Goal: Task Accomplishment & Management: Use online tool/utility

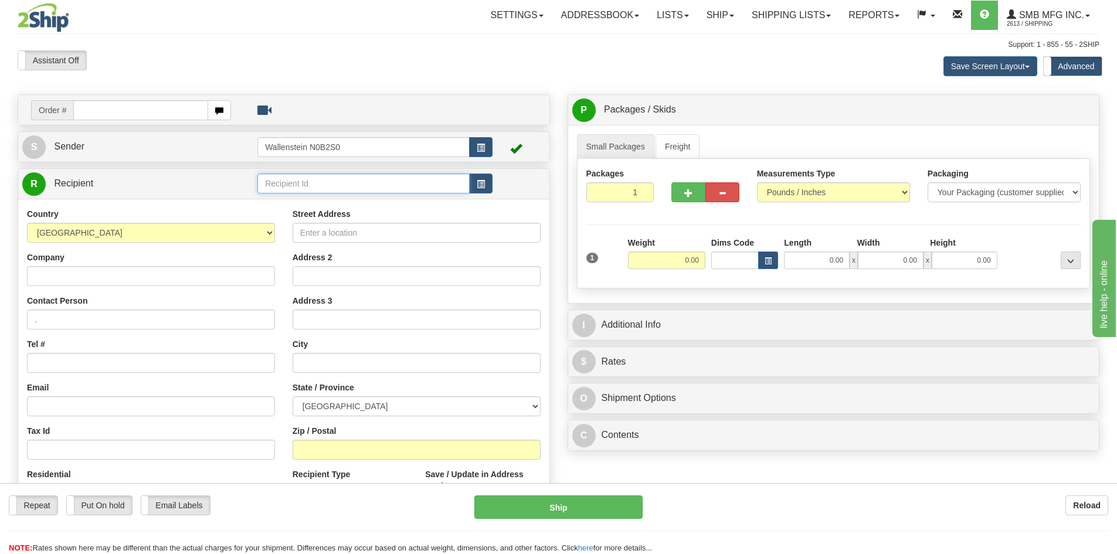
click at [342, 185] on input "text" at bounding box center [363, 184] width 212 height 20
type input "m&r"
click at [480, 185] on span "button" at bounding box center [481, 185] width 8 height 8
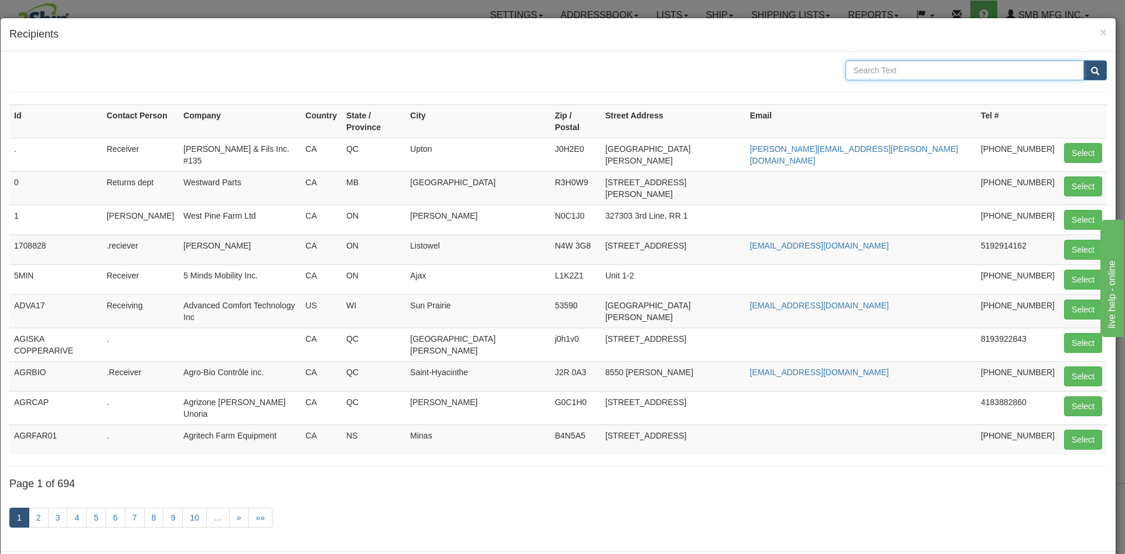
click at [977, 72] on input "text" at bounding box center [965, 70] width 239 height 20
type input "m&r"
click at [1084, 77] on button "submit" at bounding box center [1095, 70] width 23 height 20
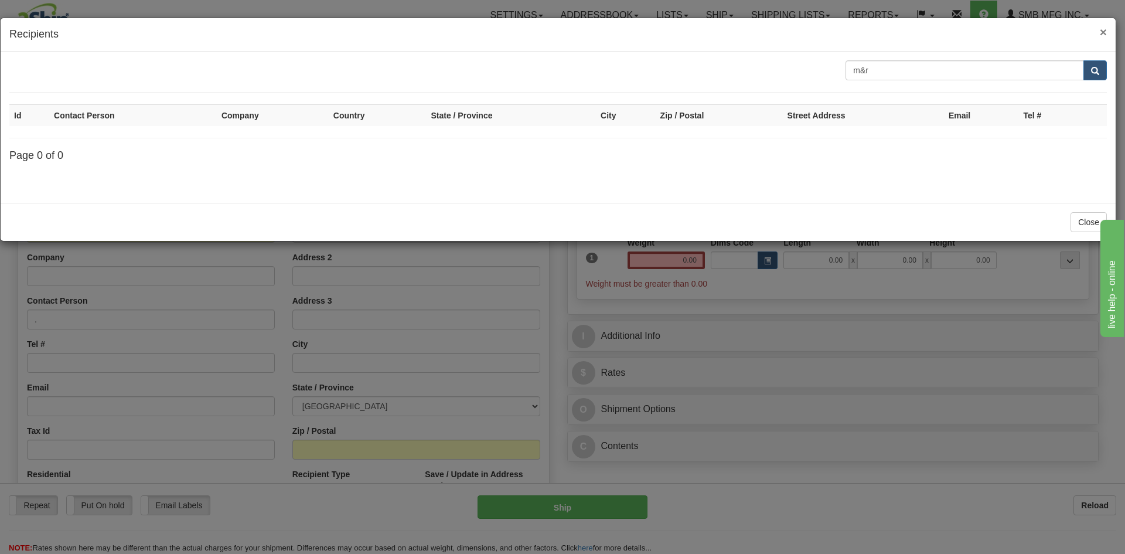
click at [1104, 32] on span "×" at bounding box center [1103, 31] width 7 height 13
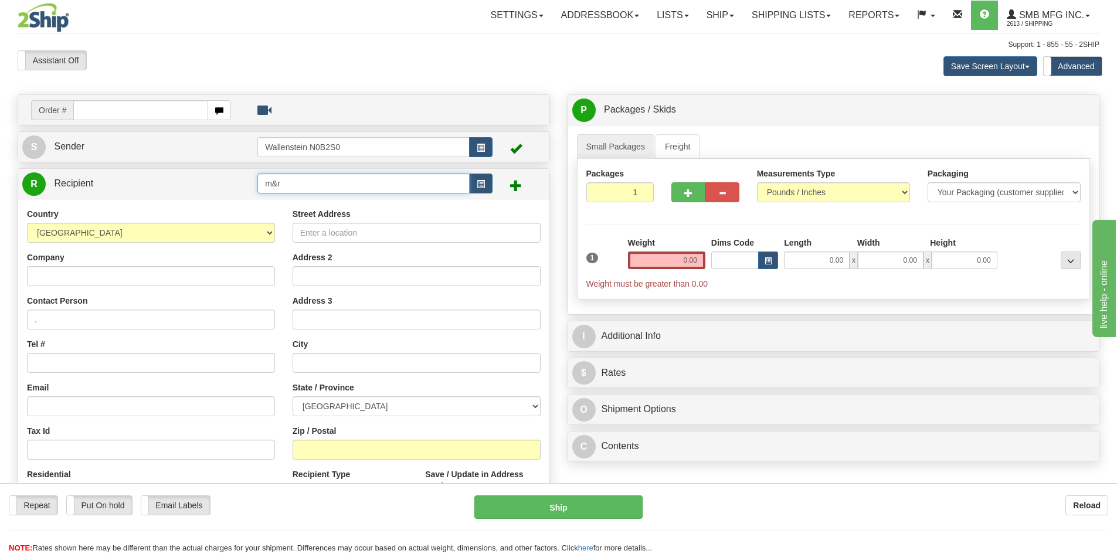
drag, startPoint x: 307, startPoint y: 181, endPoint x: 124, endPoint y: 157, distance: 184.4
click at [125, 158] on div "Order # S Sender" at bounding box center [284, 353] width 550 height 518
click at [67, 274] on input "Company" at bounding box center [151, 276] width 248 height 20
paste input "M&R Feeds & Farm Supply Pembroke"
type input "M&R Feeds & Farm Supply Pembroke"
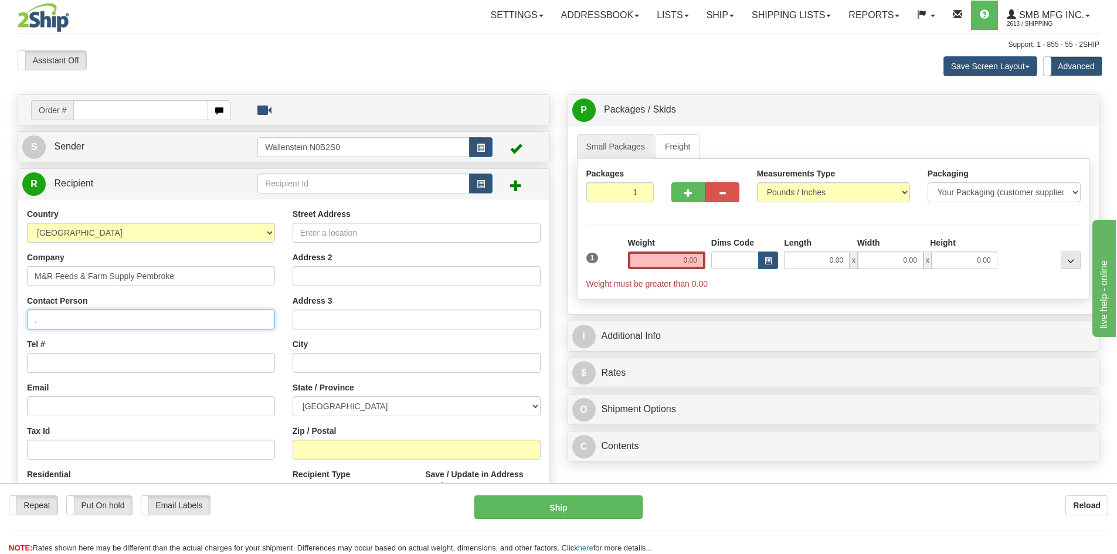
drag, startPoint x: 94, startPoint y: 318, endPoint x: -143, endPoint y: 287, distance: 239.4
click at [0, 287] on html "Training Course Close Toggle navigation Settings Shipping Preferences New Sende…" at bounding box center [558, 277] width 1117 height 554
paste input "[PERSON_NAME]"
type input "[PERSON_NAME]"
drag, startPoint x: 63, startPoint y: 408, endPoint x: 5, endPoint y: 350, distance: 82.1
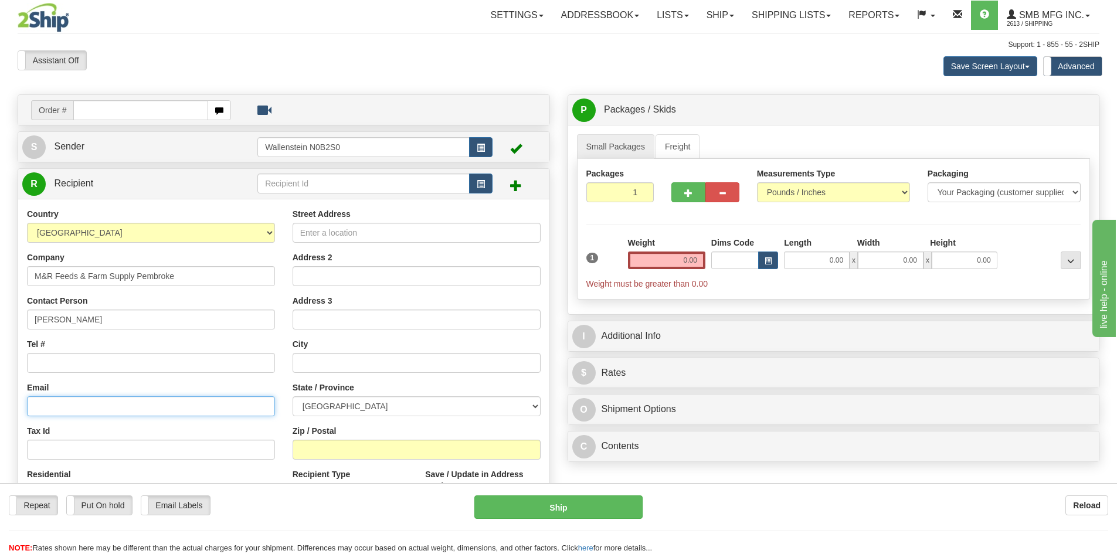
click at [63, 408] on input "Email" at bounding box center [151, 406] width 248 height 20
paste input "[EMAIL_ADDRESS][DOMAIN_NAME]"
type input "[EMAIL_ADDRESS][DOMAIN_NAME]"
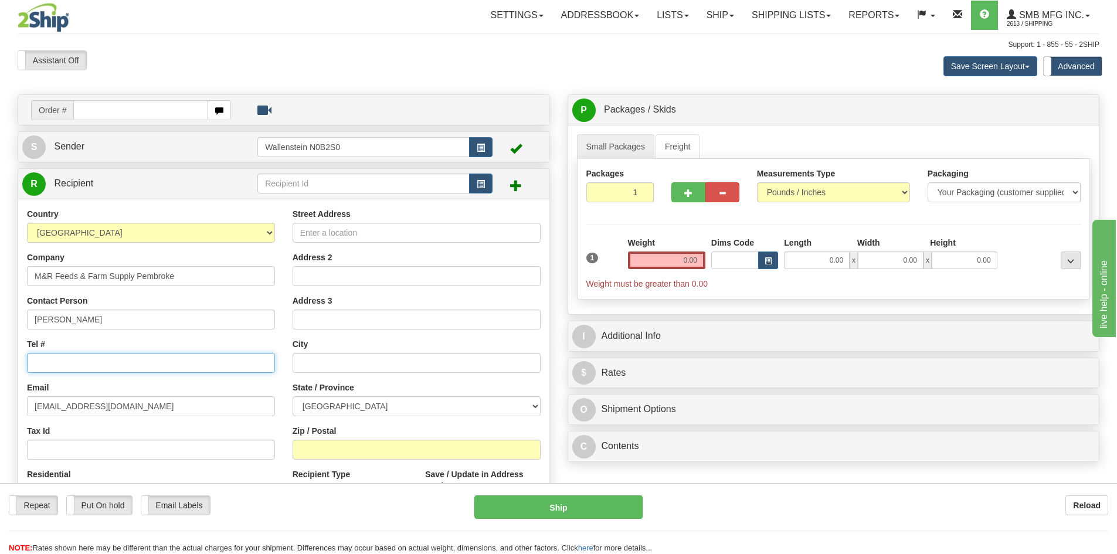
click at [64, 368] on input "Tel #" at bounding box center [151, 363] width 248 height 20
paste input "[PHONE_NUMBER]"
click at [38, 365] on input "[PHONE_NUMBER]" at bounding box center [151, 363] width 248 height 20
type input "[PHONE_NUMBER]"
click at [419, 229] on input "Street Address" at bounding box center [416, 233] width 248 height 20
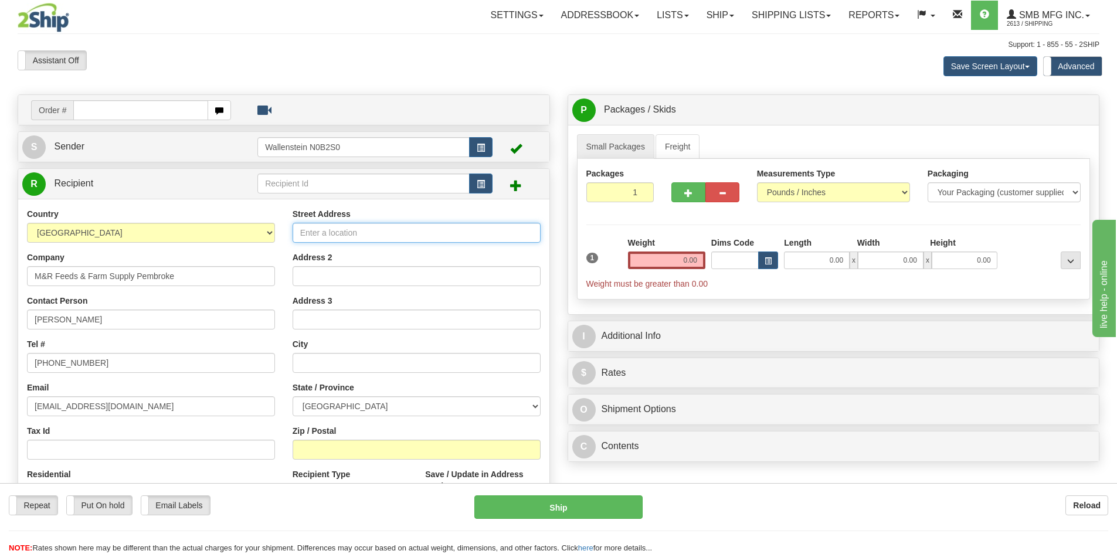
paste input "[STREET_ADDRESS]"
type input "[STREET_ADDRESS]"
click at [353, 278] on input "Address 2" at bounding box center [416, 276] width 248 height 20
paste input "RR#3"
type input "RR#3"
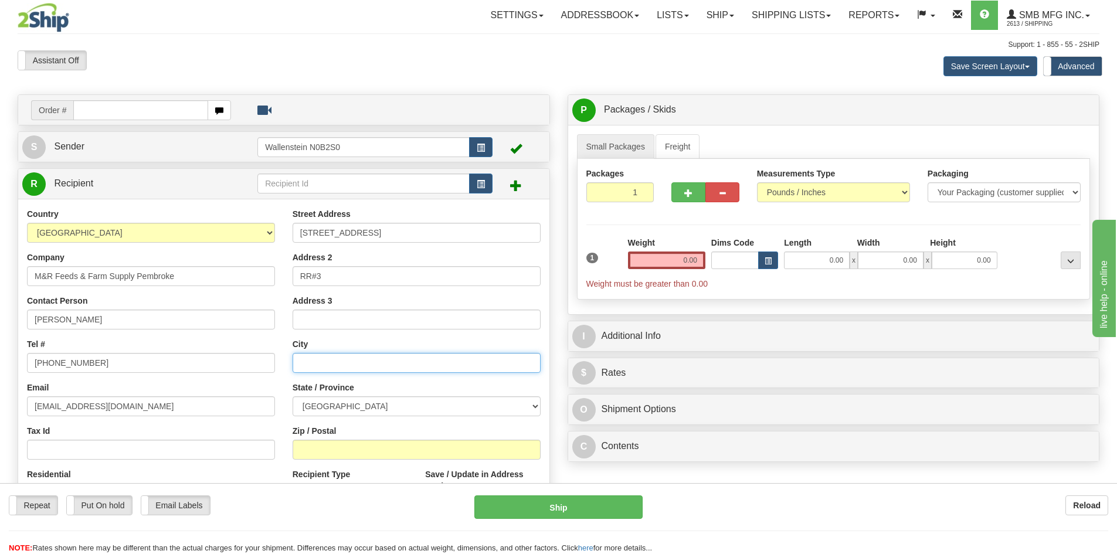
click at [332, 365] on input "text" at bounding box center [416, 363] width 248 height 20
paste input "Pembroke"
type input "Pembroke"
click at [345, 406] on select "[GEOGRAPHIC_DATA] [GEOGRAPHIC_DATA] [GEOGRAPHIC_DATA] [GEOGRAPHIC_DATA] [GEOGRA…" at bounding box center [416, 406] width 248 height 20
select select "ON"
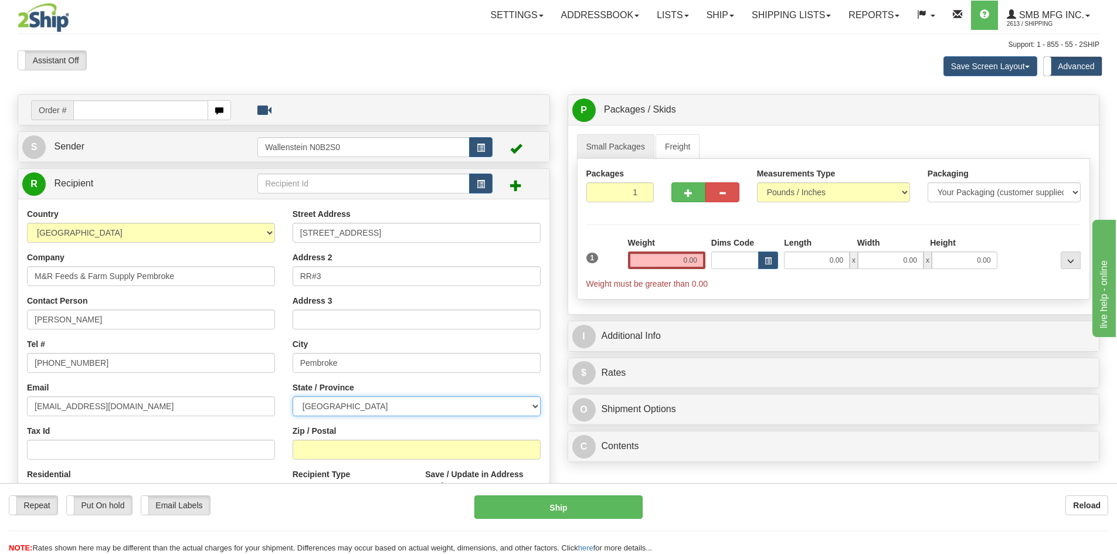
click at [292, 396] on select "[GEOGRAPHIC_DATA] [GEOGRAPHIC_DATA] [GEOGRAPHIC_DATA] [GEOGRAPHIC_DATA] [GEOGRA…" at bounding box center [416, 406] width 248 height 20
drag, startPoint x: 364, startPoint y: 443, endPoint x: 383, endPoint y: 444, distance: 19.4
click at [364, 443] on input "Zip / Postal" at bounding box center [416, 450] width 248 height 20
paste input "K8A 6W4"
type input "K8A 6W4"
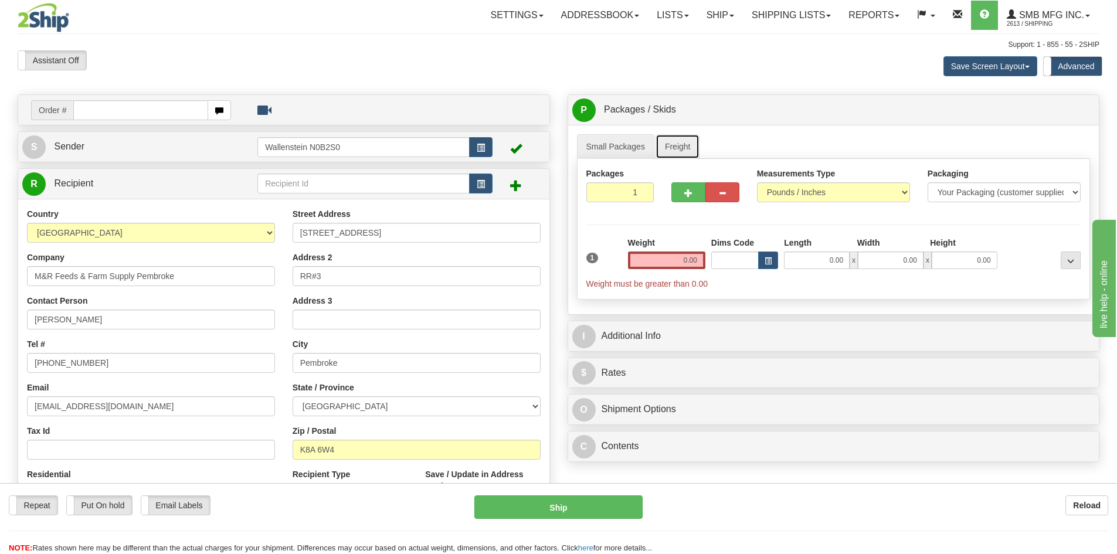
click at [683, 146] on link "Freight" at bounding box center [677, 146] width 45 height 25
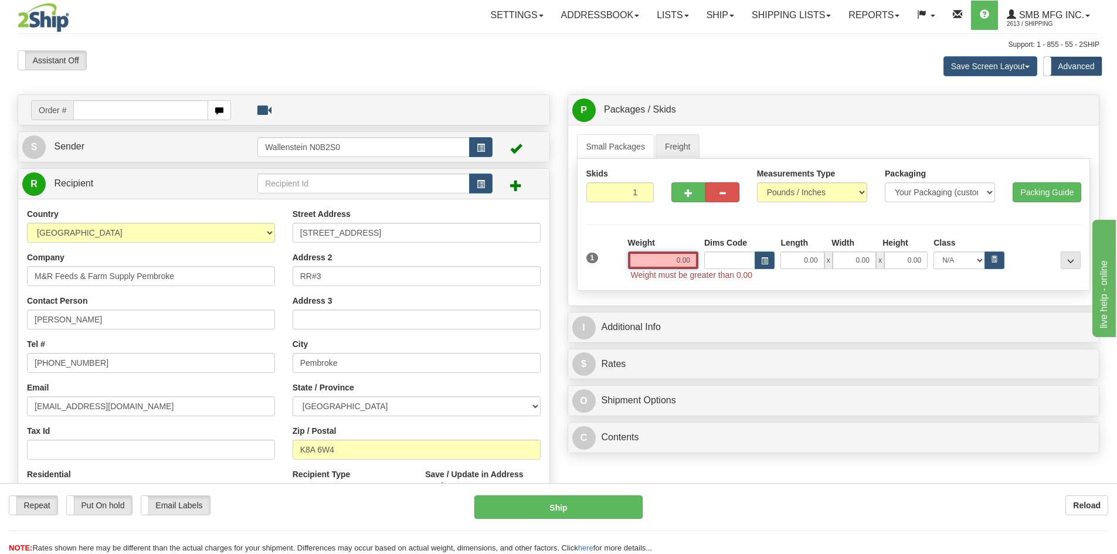
click at [670, 257] on input "0.00" at bounding box center [663, 260] width 70 height 18
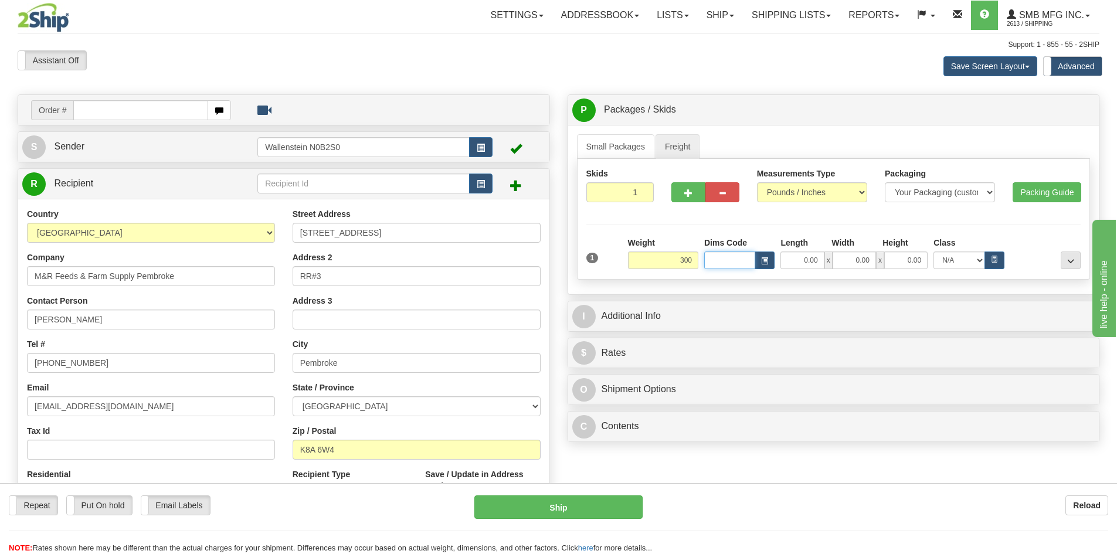
type input "300.00"
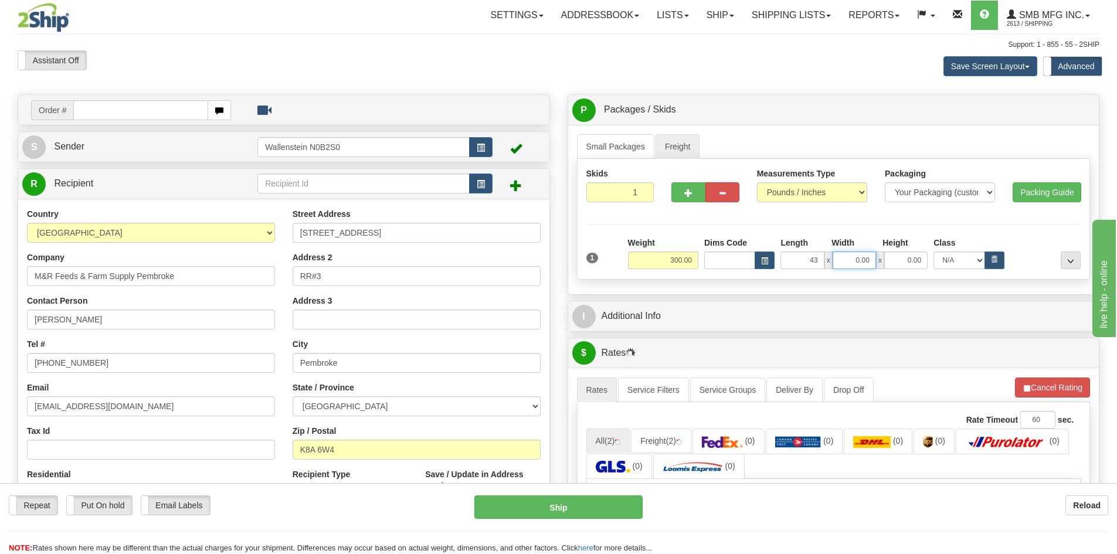
type input "43.00"
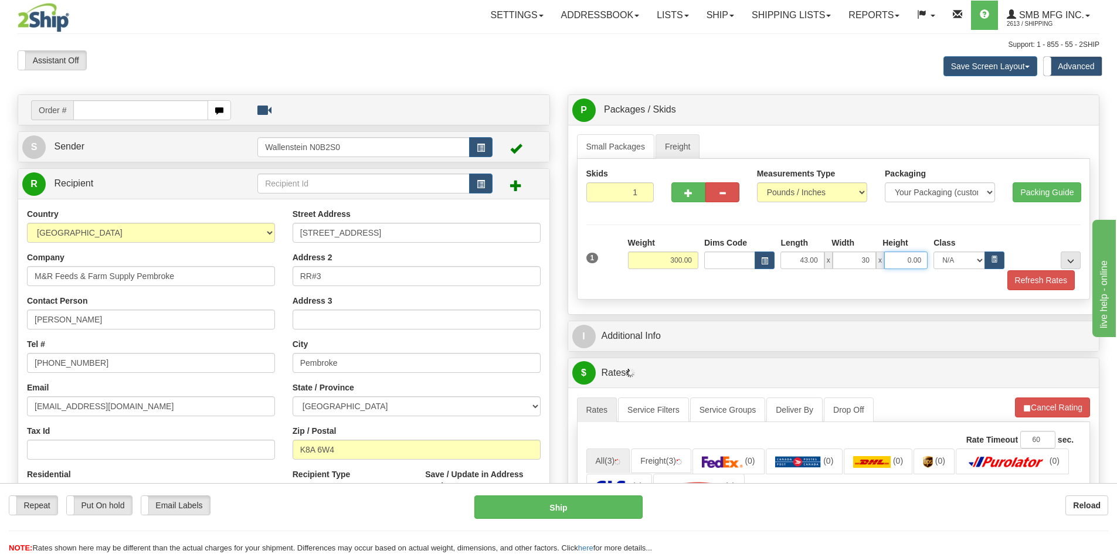
type input "30.00"
type input "60.00"
click at [1014, 278] on button "Refresh Rates" at bounding box center [1040, 280] width 67 height 20
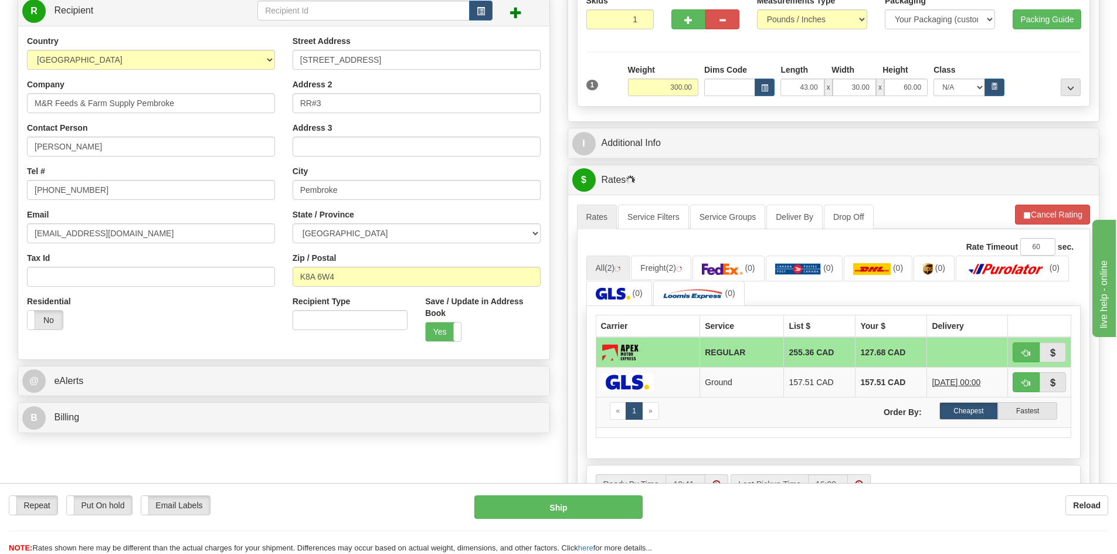
scroll to position [176, 0]
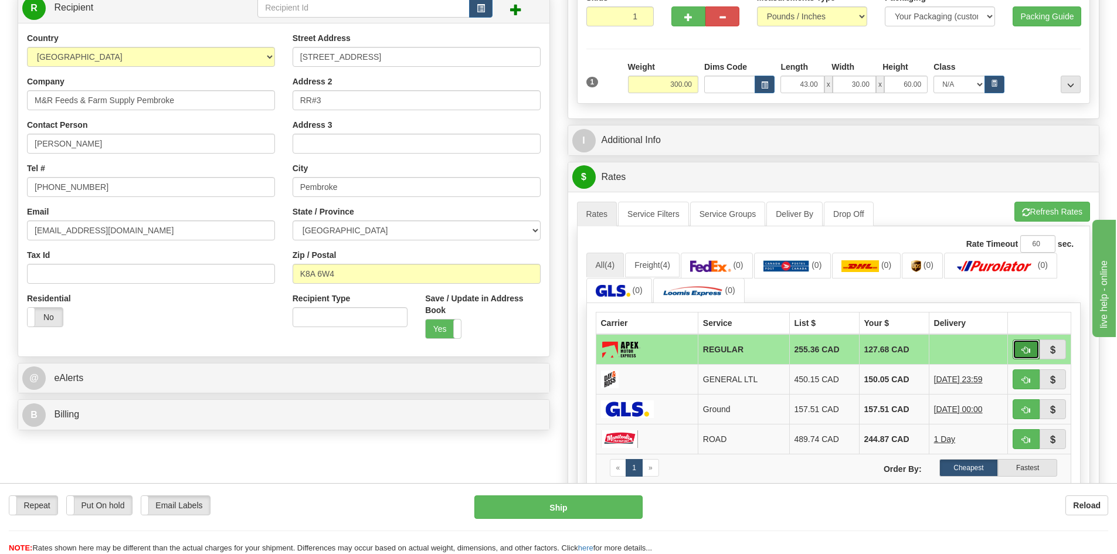
click at [1023, 357] on button "button" at bounding box center [1025, 349] width 27 height 20
type input "REGULAR"
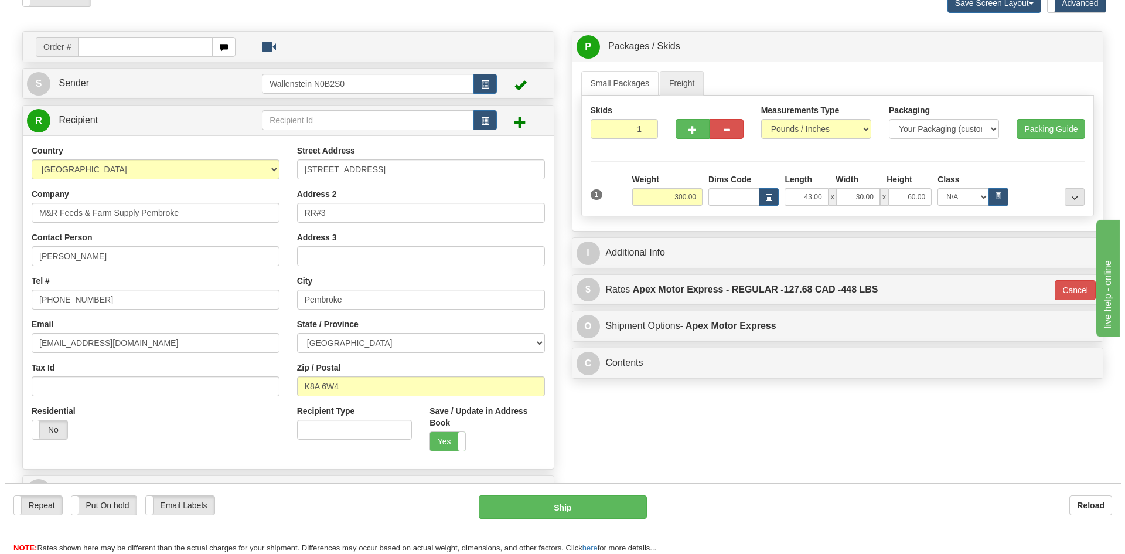
scroll to position [59, 0]
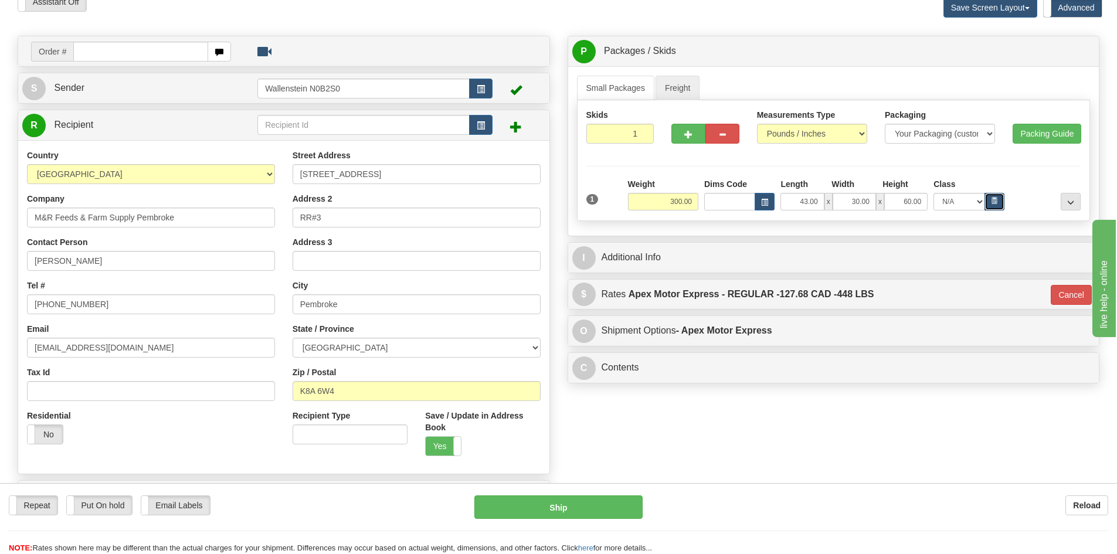
click at [999, 199] on button "button" at bounding box center [994, 202] width 20 height 18
select select "125.0"
click at [590, 508] on button "Ship" at bounding box center [558, 506] width 168 height 23
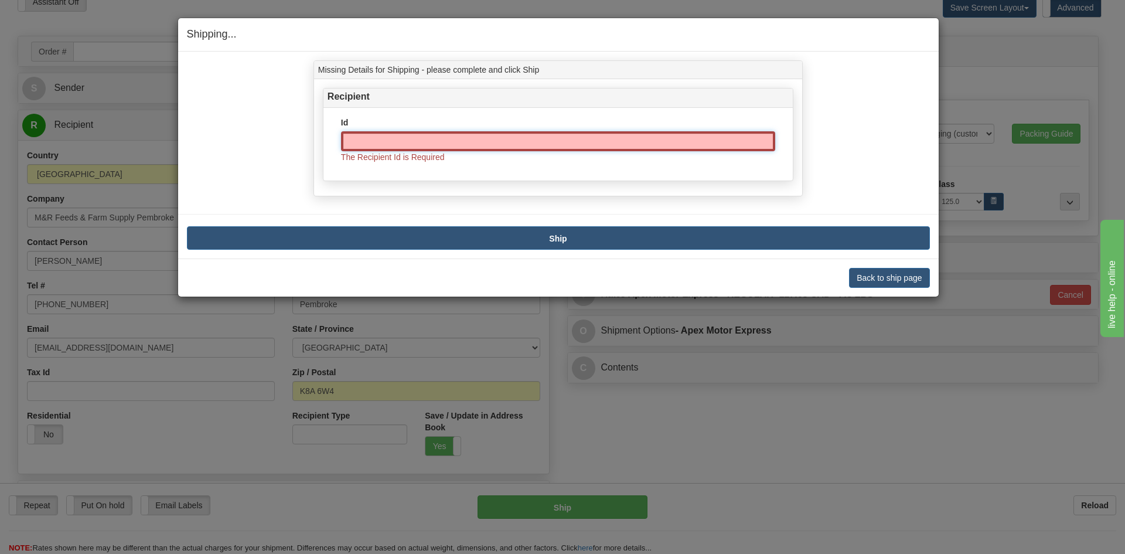
click at [430, 140] on input "Id" at bounding box center [558, 141] width 434 height 20
paste input "MRFEED01"
type input "MRFEED01"
click at [571, 233] on button "Ship" at bounding box center [558, 237] width 743 height 23
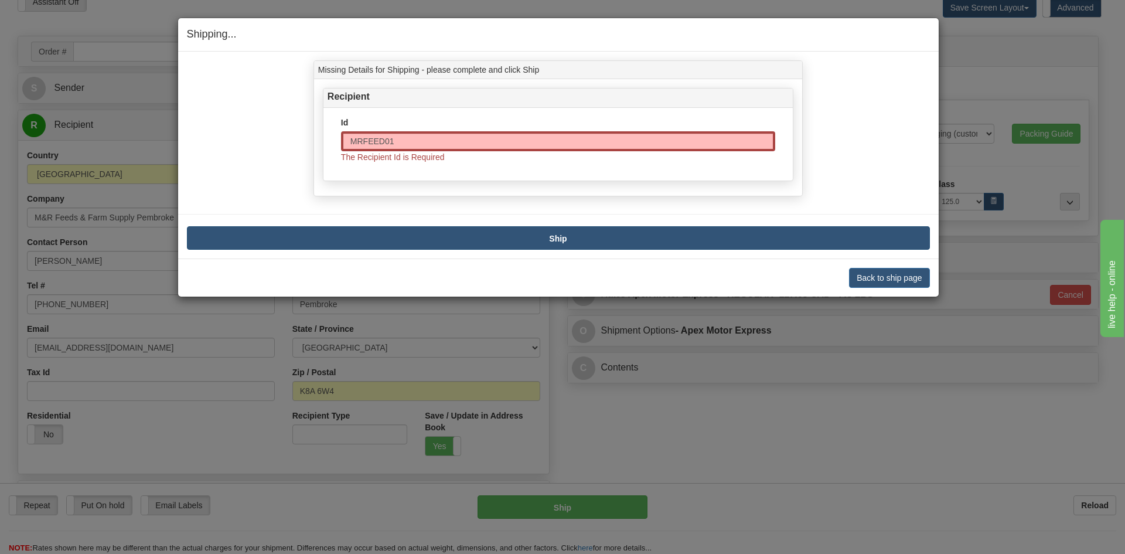
type input "REGULAR"
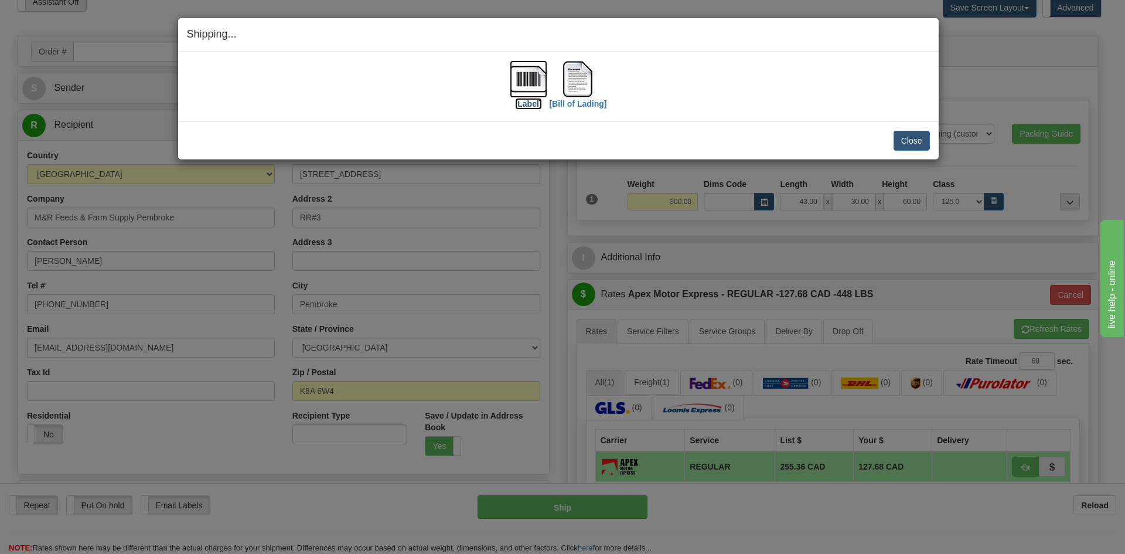
click at [524, 103] on label "[Label]" at bounding box center [528, 104] width 27 height 12
click at [607, 106] on label "[Bill of Lading]" at bounding box center [577, 104] width 57 height 12
